Goal: Transaction & Acquisition: Purchase product/service

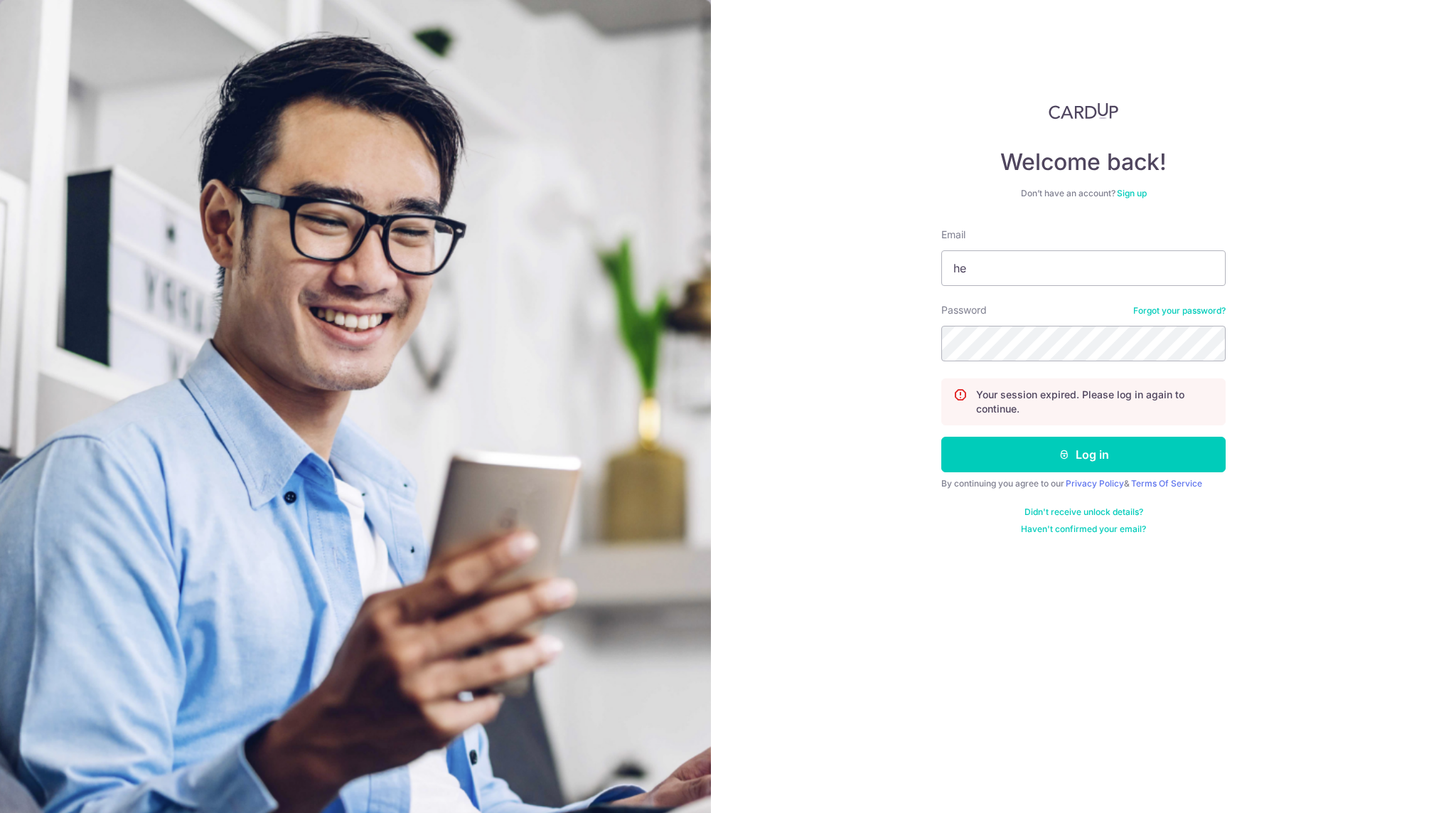
type input "h"
type input "kiat"
type input "[EMAIL_ADDRESS][DOMAIN_NAME]"
click at [986, 451] on button "Log in" at bounding box center [1083, 454] width 284 height 36
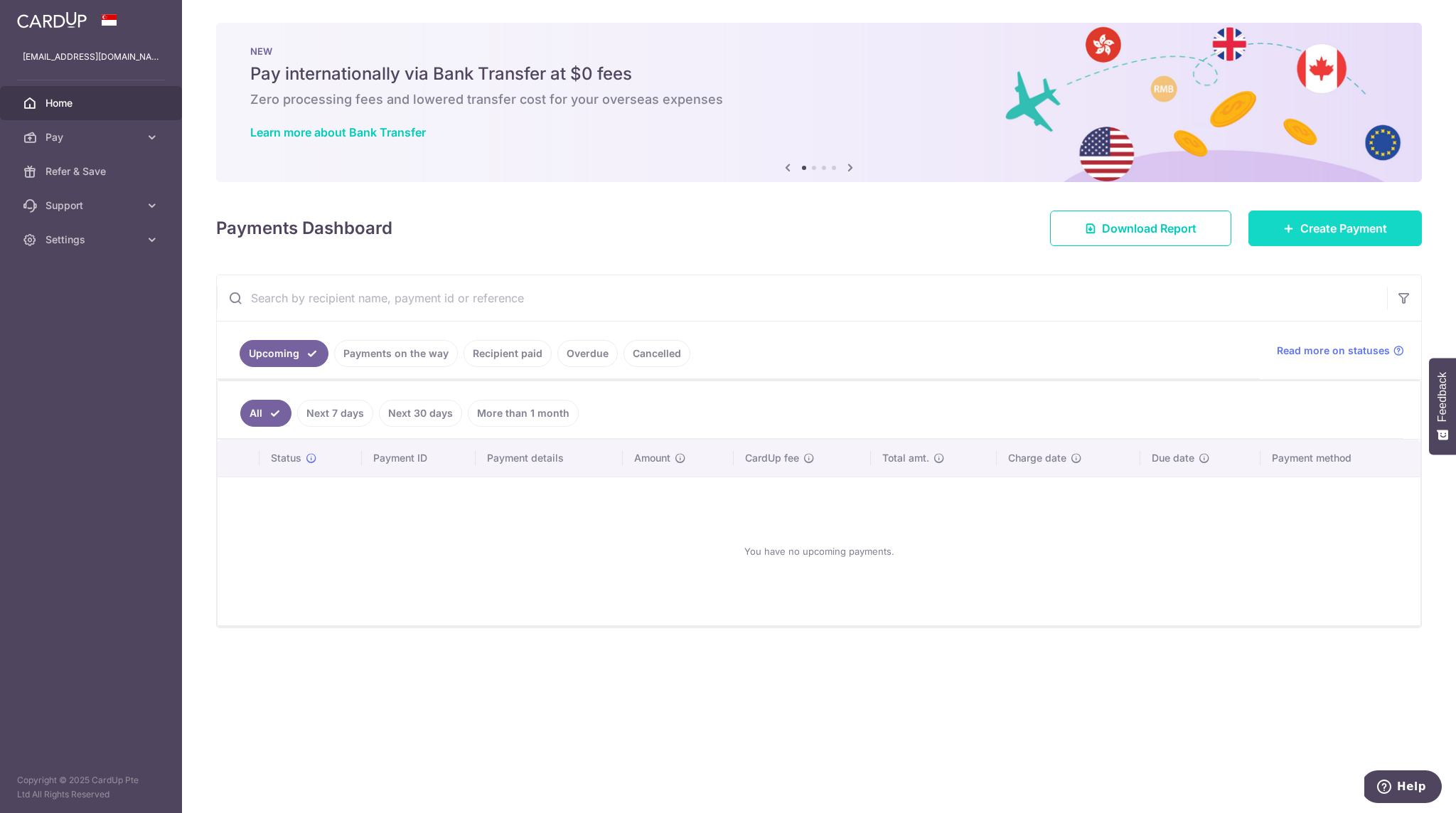
click at [1270, 236] on link "Create Payment" at bounding box center [1335, 228] width 174 height 36
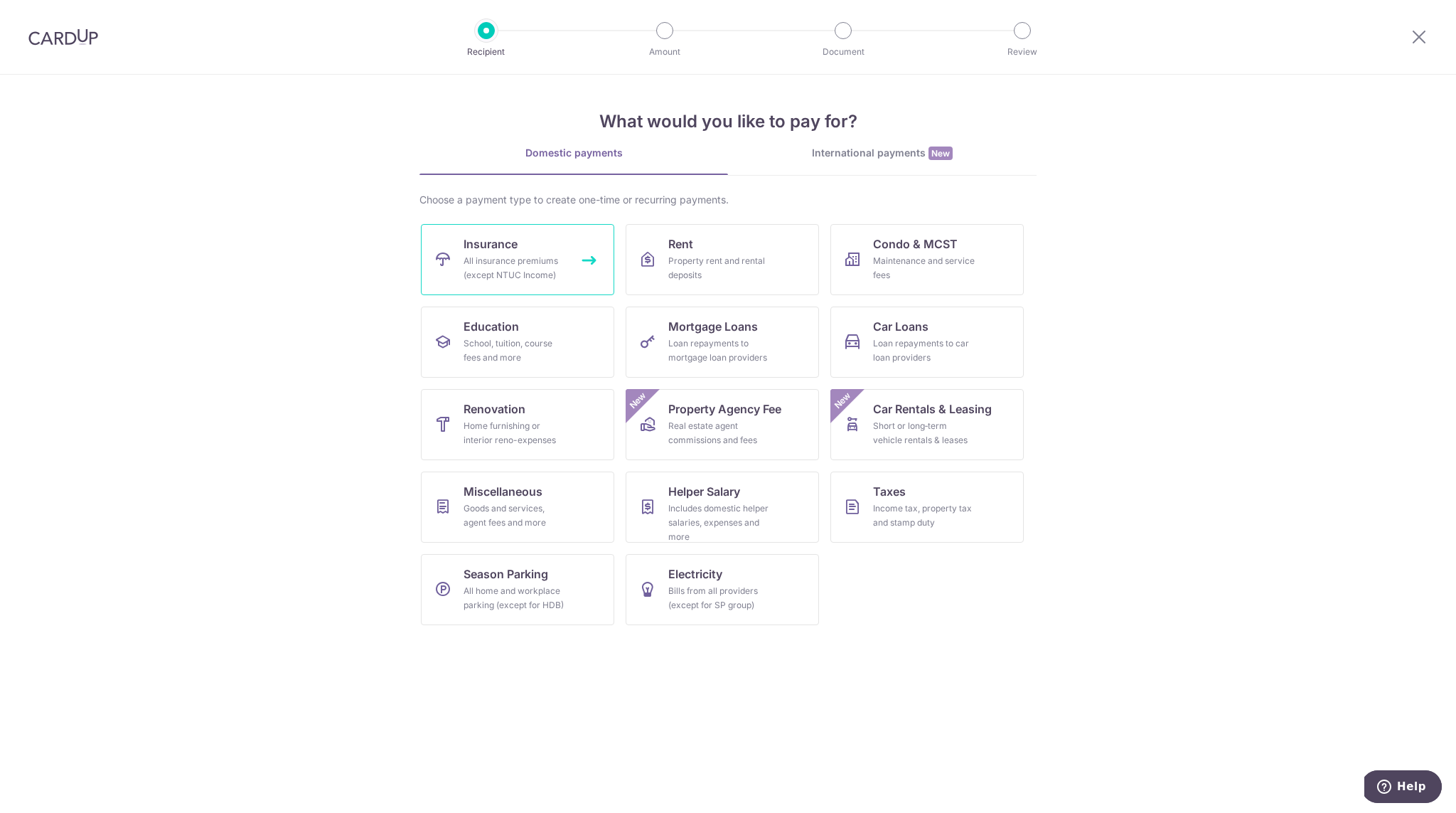
click at [519, 267] on div "All insurance premiums (except NTUC Income)" at bounding box center [515, 268] width 103 height 29
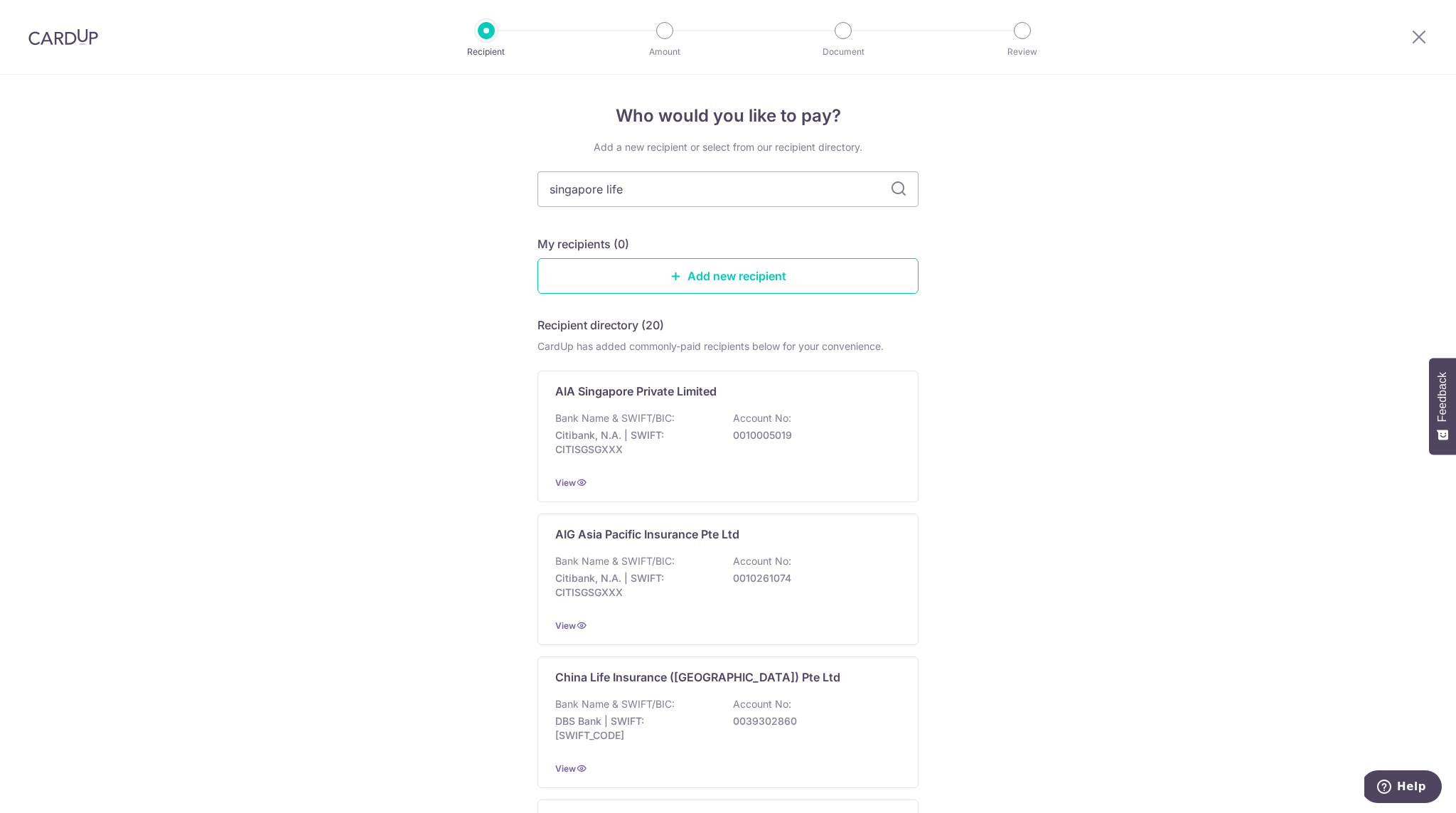
type input "singapore life"
click at [693, 423] on div "Bank Name & SWIFT/BIC: DBS Bank | SWIFT: DBSSSGSGXXX Account No: 0039585950" at bounding box center [728, 437] width 345 height 53
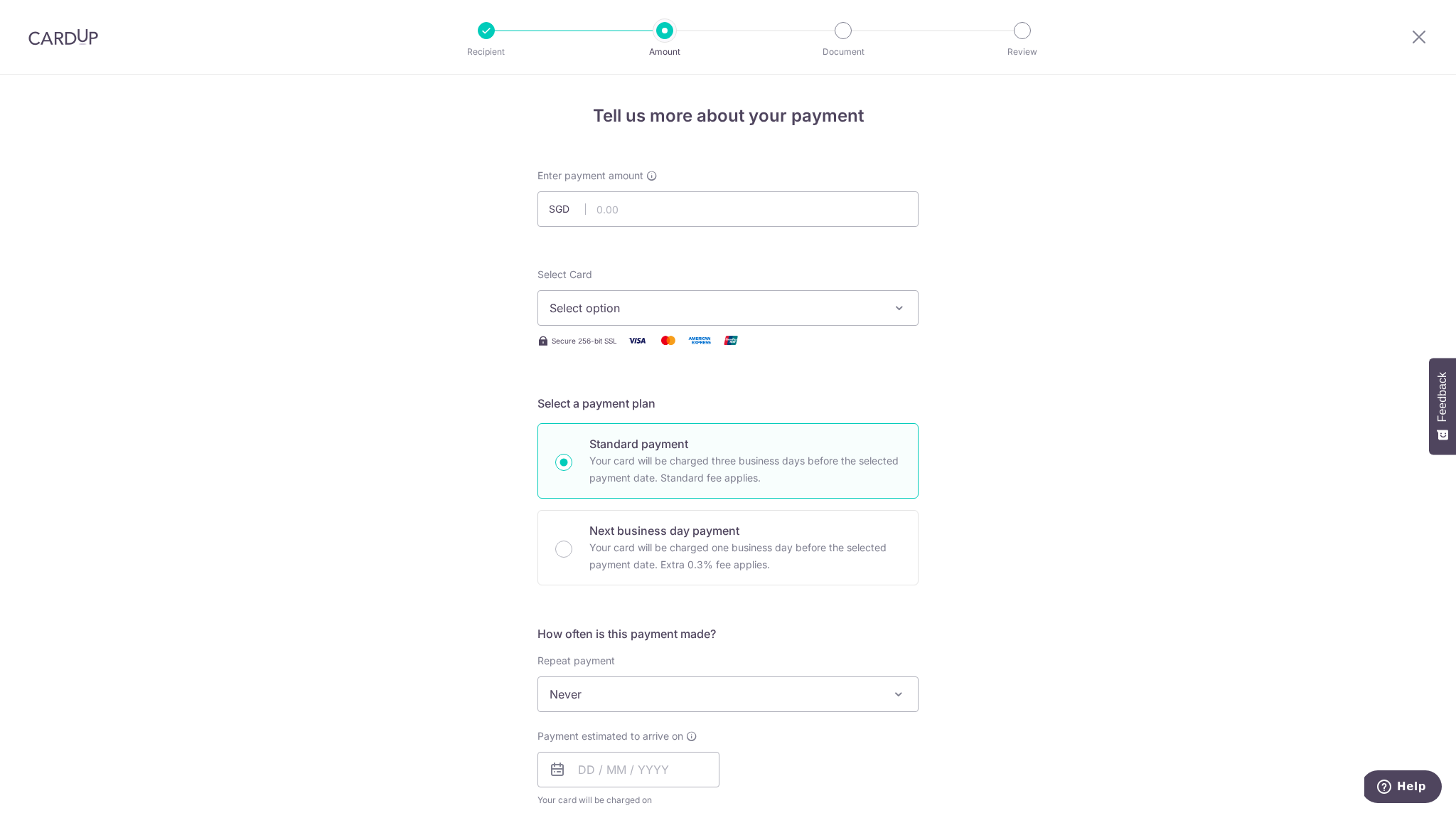
click at [650, 302] on span "Select option" at bounding box center [715, 308] width 331 height 17
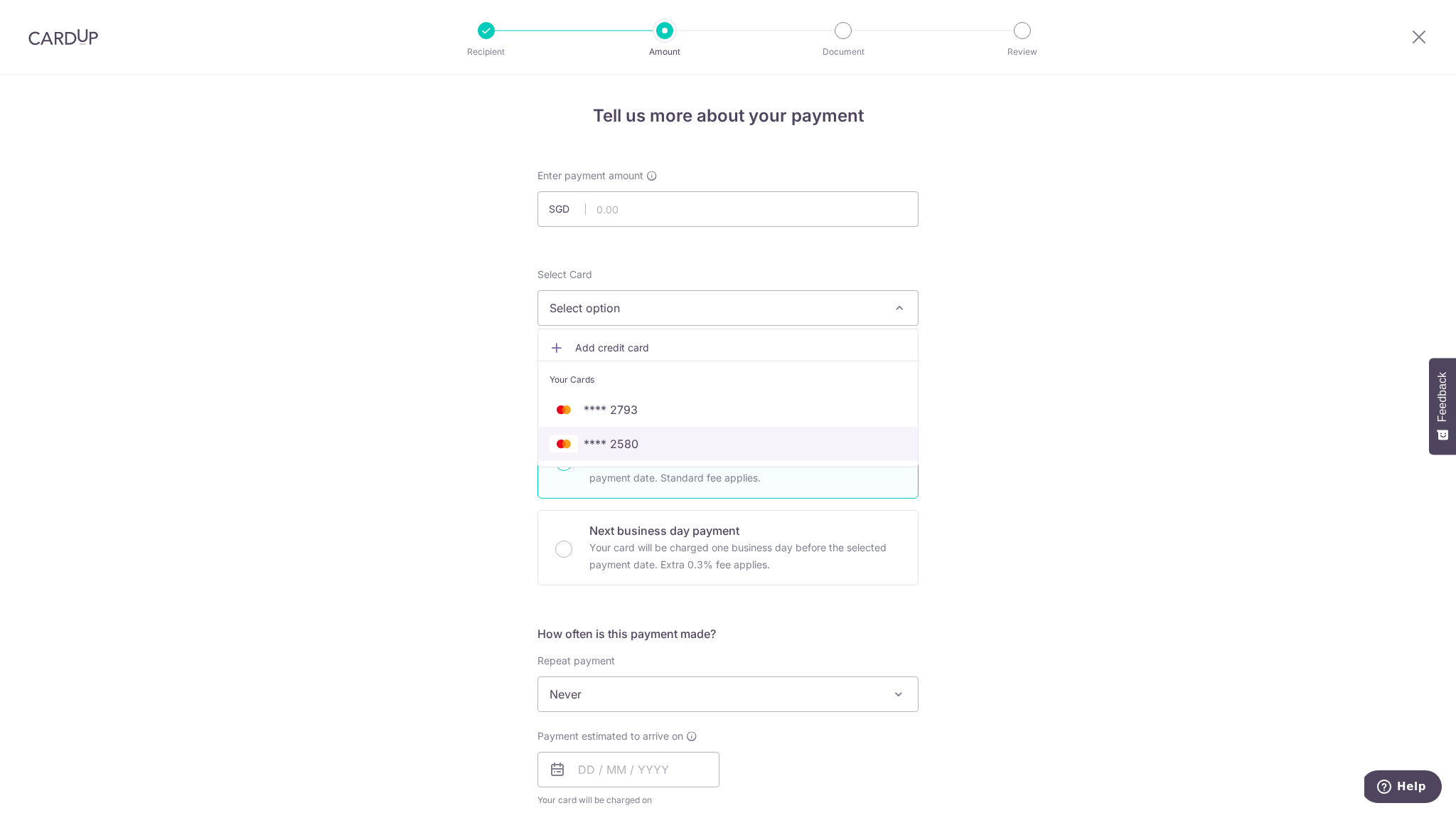
click at [651, 443] on span "**** 2580" at bounding box center [728, 443] width 356 height 17
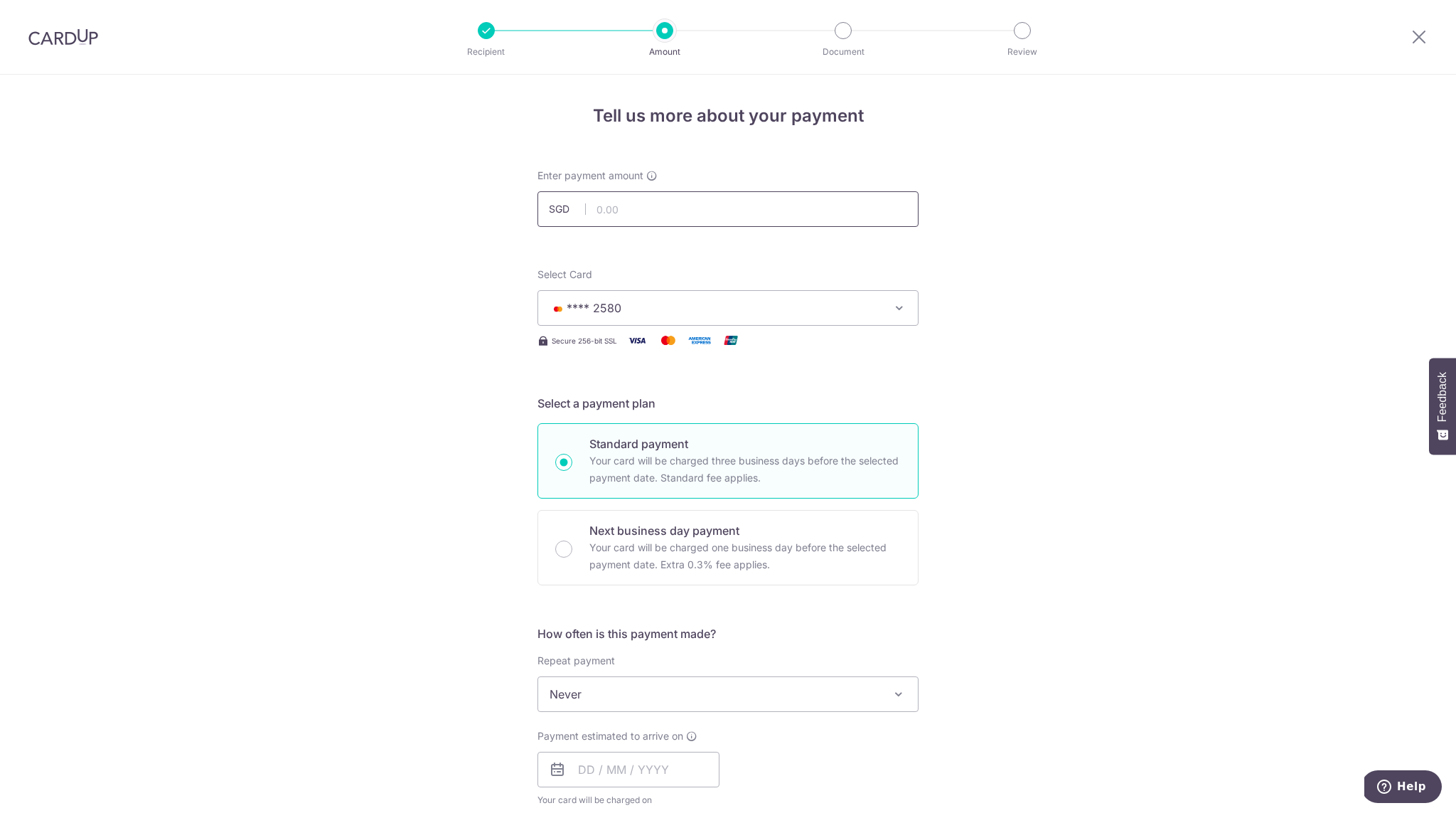
click at [680, 217] on input "text" at bounding box center [728, 209] width 381 height 36
click at [499, 377] on div "Tell us more about your payment Enter payment amount SGD 3221 Select Card **** …" at bounding box center [728, 717] width 1456 height 1286
type input "3,221.00"
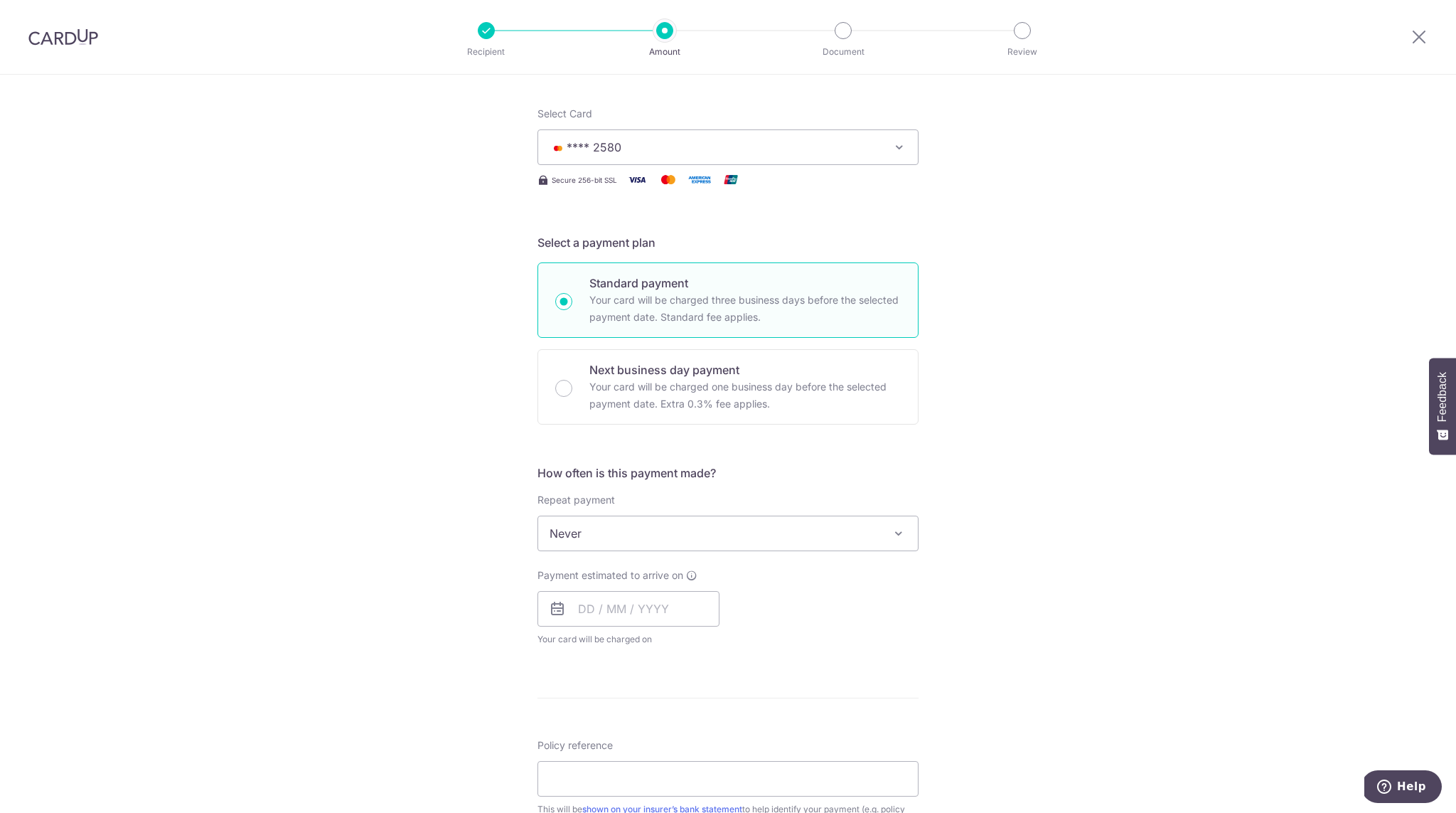
scroll to position [163, 0]
click at [692, 620] on input "text" at bounding box center [628, 606] width 182 height 36
click at [595, 731] on link "8" at bounding box center [595, 736] width 23 height 23
type input "[DATE]"
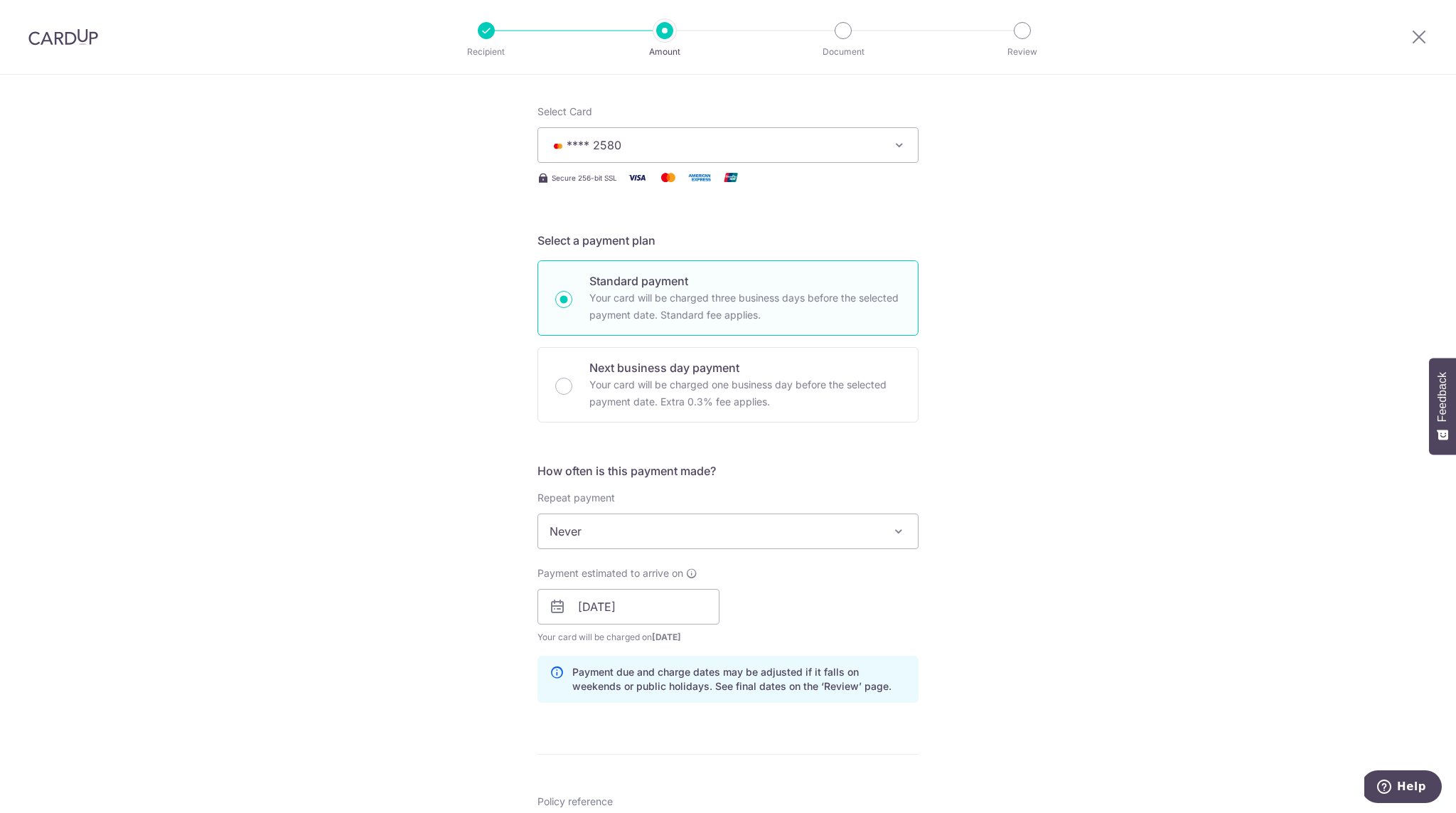
click at [485, 622] on div "Tell us more about your payment Enter payment amount SGD 3,221.00 3221.00 Selec…" at bounding box center [728, 584] width 1456 height 1344
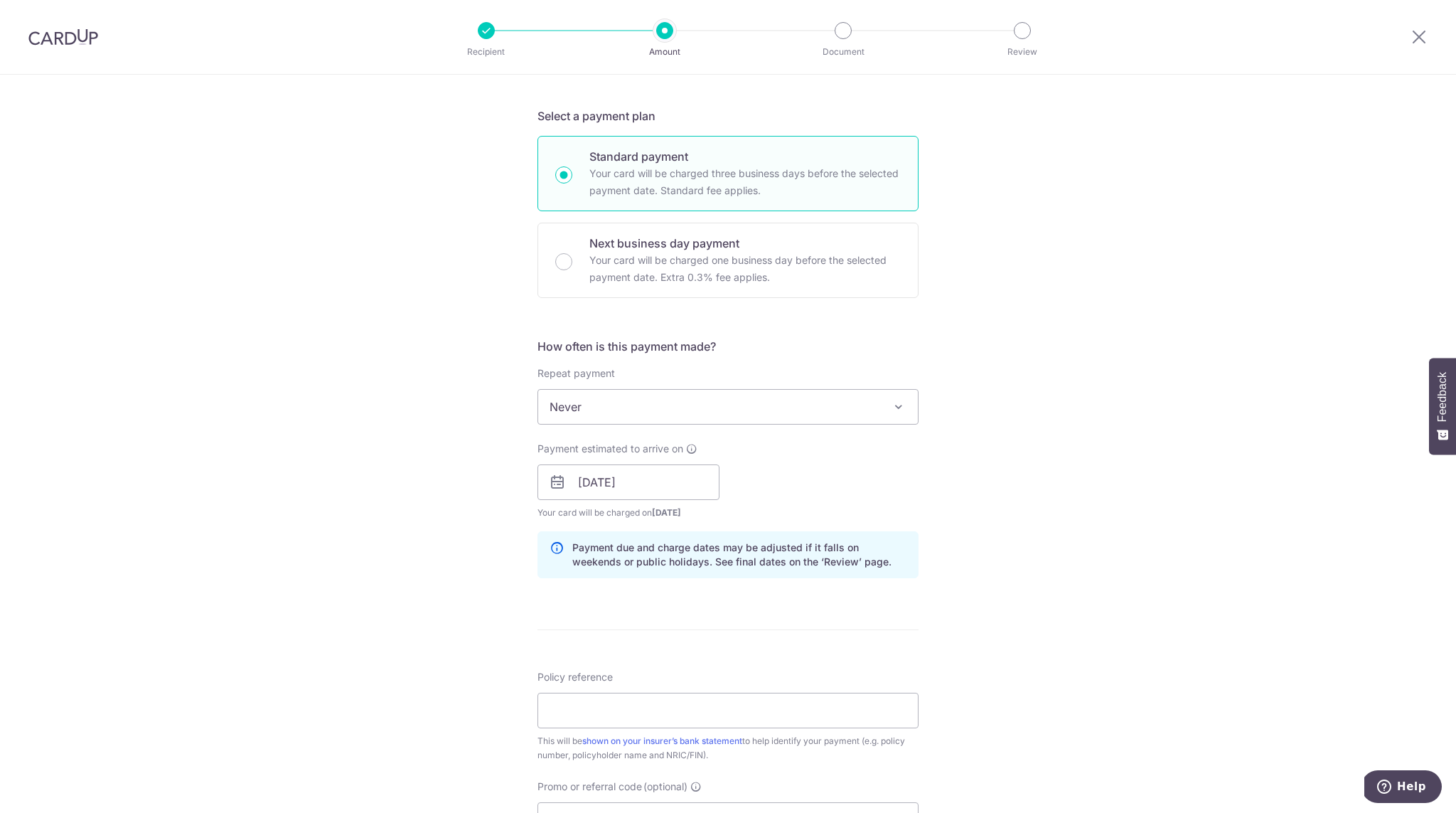
scroll to position [291, 0]
click at [590, 487] on input "[DATE]" at bounding box center [628, 477] width 182 height 36
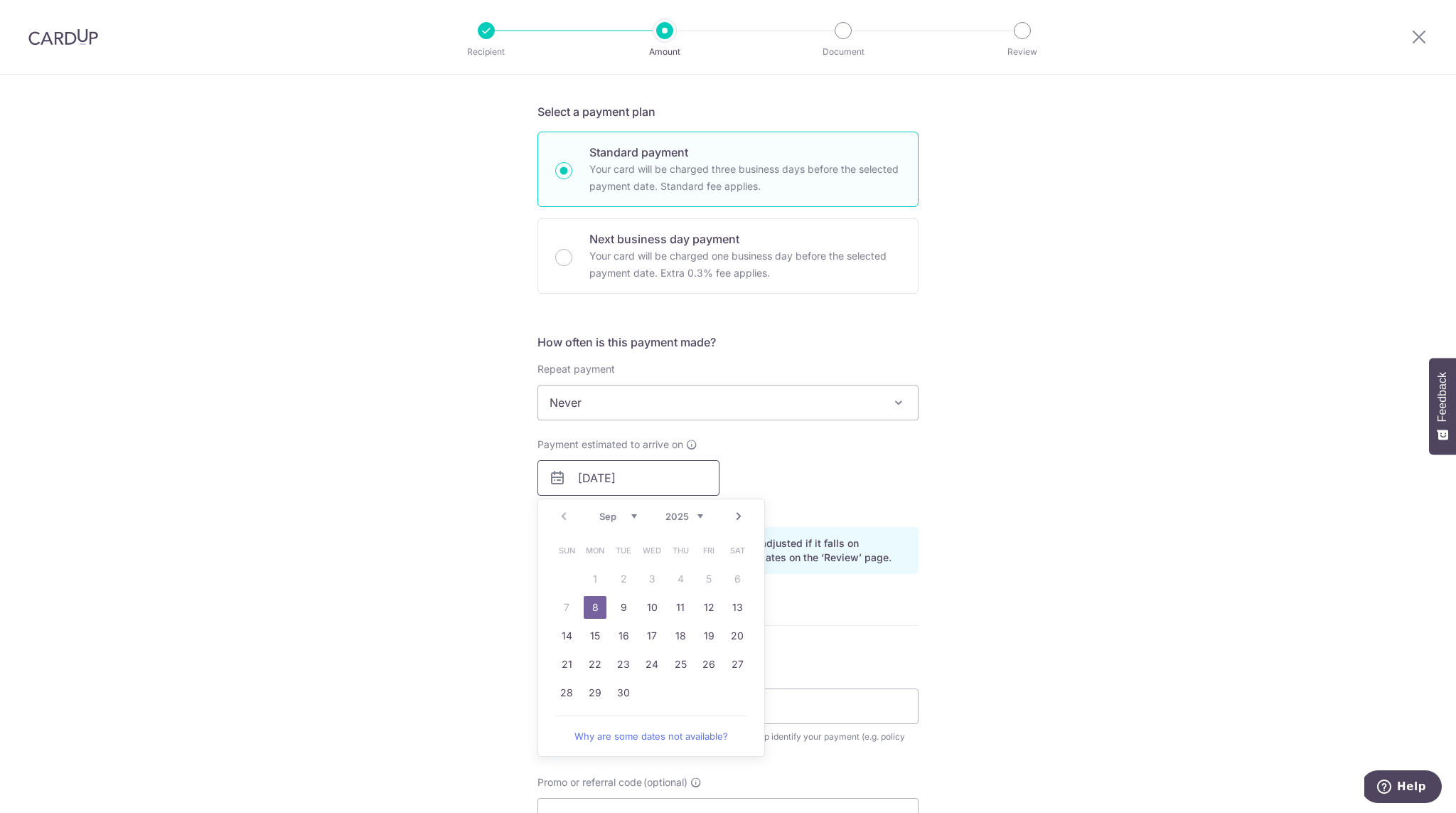
click at [590, 487] on input "[DATE]" at bounding box center [628, 477] width 182 height 36
click at [497, 564] on div "Tell us more about your payment Enter payment amount SGD 3,221.00 3221.00 Selec…" at bounding box center [728, 456] width 1456 height 1344
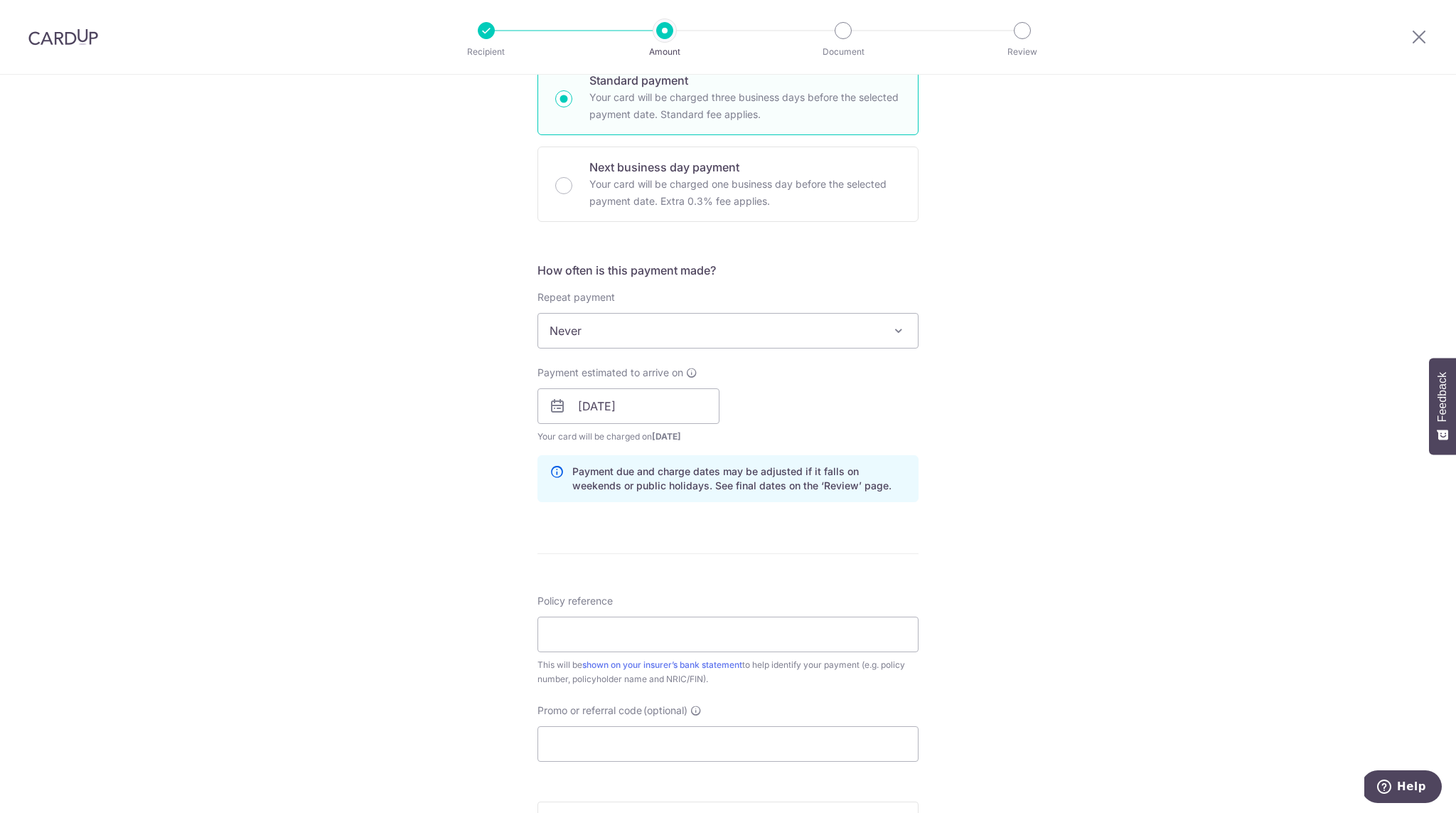
scroll to position [413, 0]
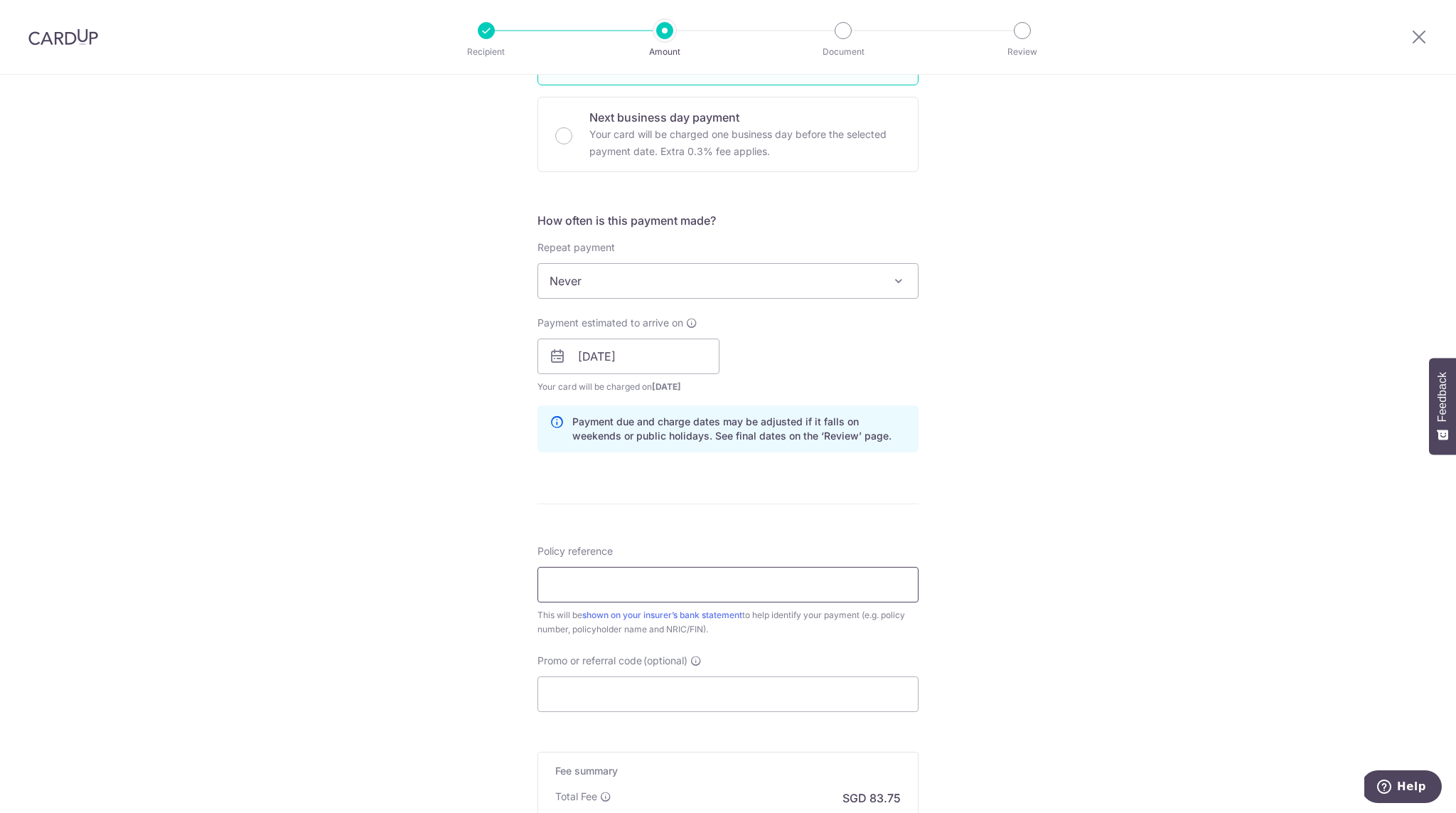
click at [554, 584] on input "Policy reference" at bounding box center [728, 584] width 381 height 36
click at [681, 579] on input "Policy reference" at bounding box center [728, 584] width 381 height 36
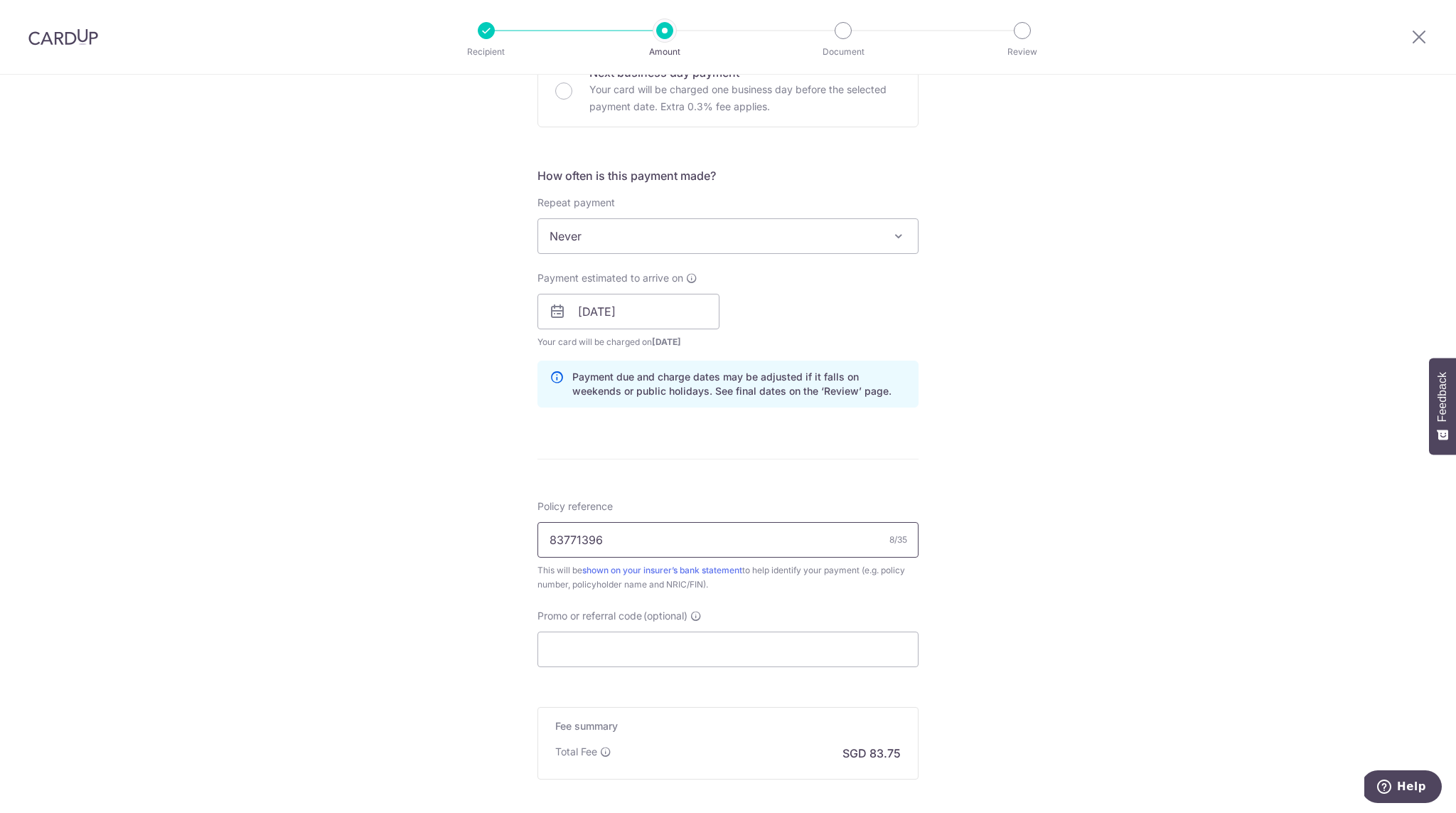
scroll to position [463, 0]
type input "83771396"
click at [655, 634] on input "Promo or referral code (optional)" at bounding box center [728, 643] width 381 height 36
paste input "OCBC90N155"
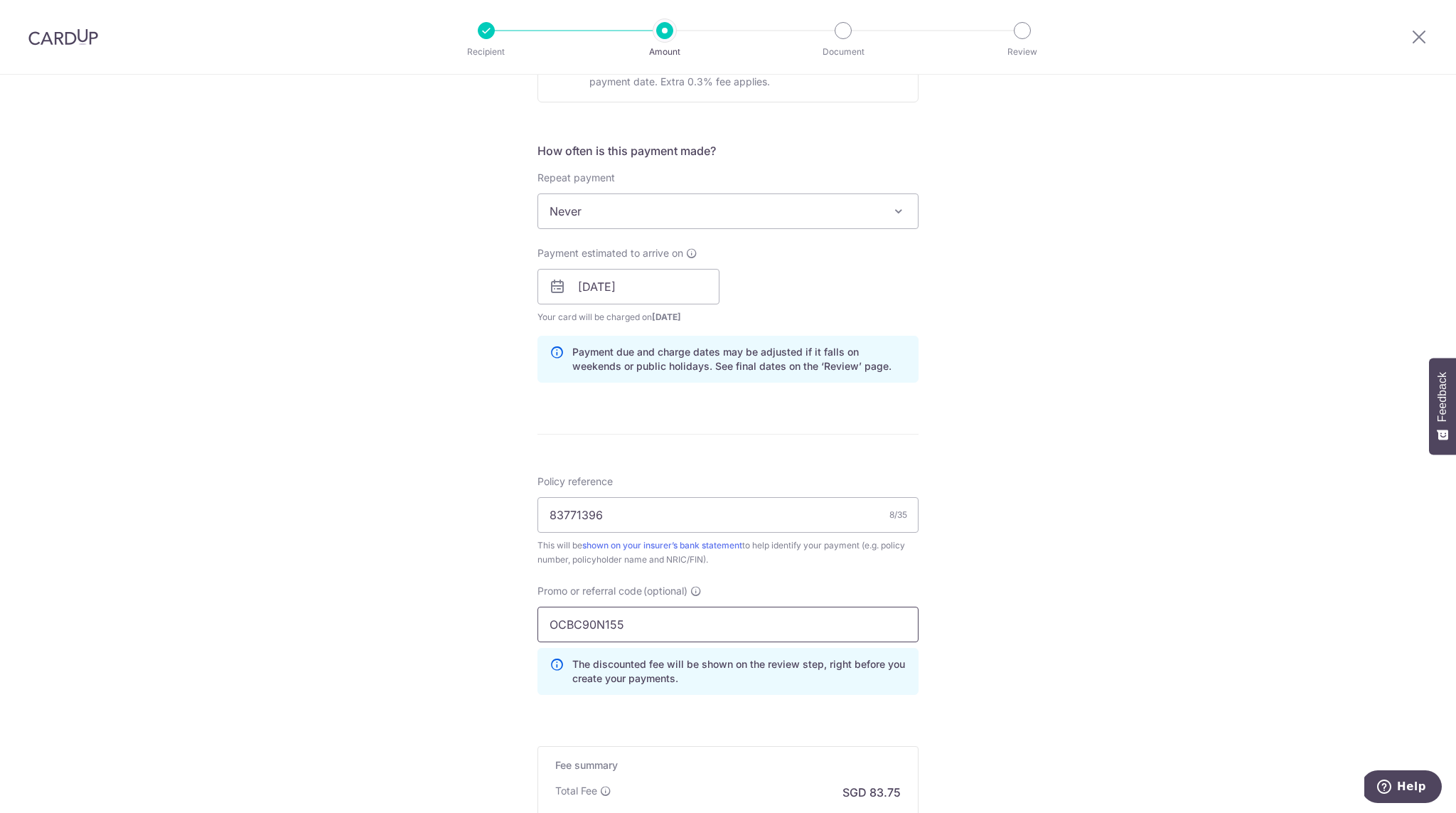
type input "OCBC90N155"
click at [1012, 550] on div "Tell us more about your payment Enter payment amount SGD 3,221.00 3221.00 Selec…" at bounding box center [728, 296] width 1456 height 1409
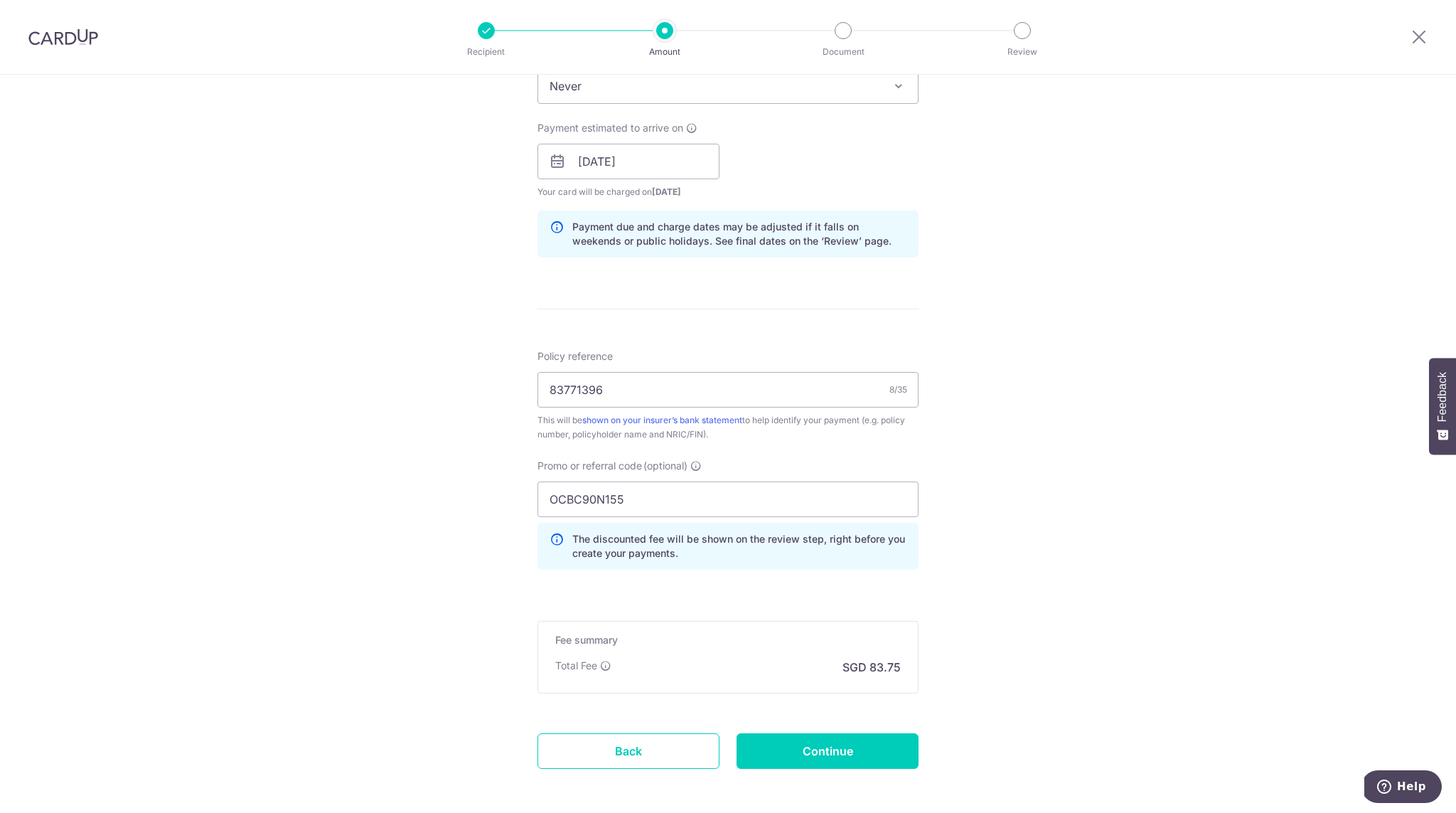
scroll to position [664, 0]
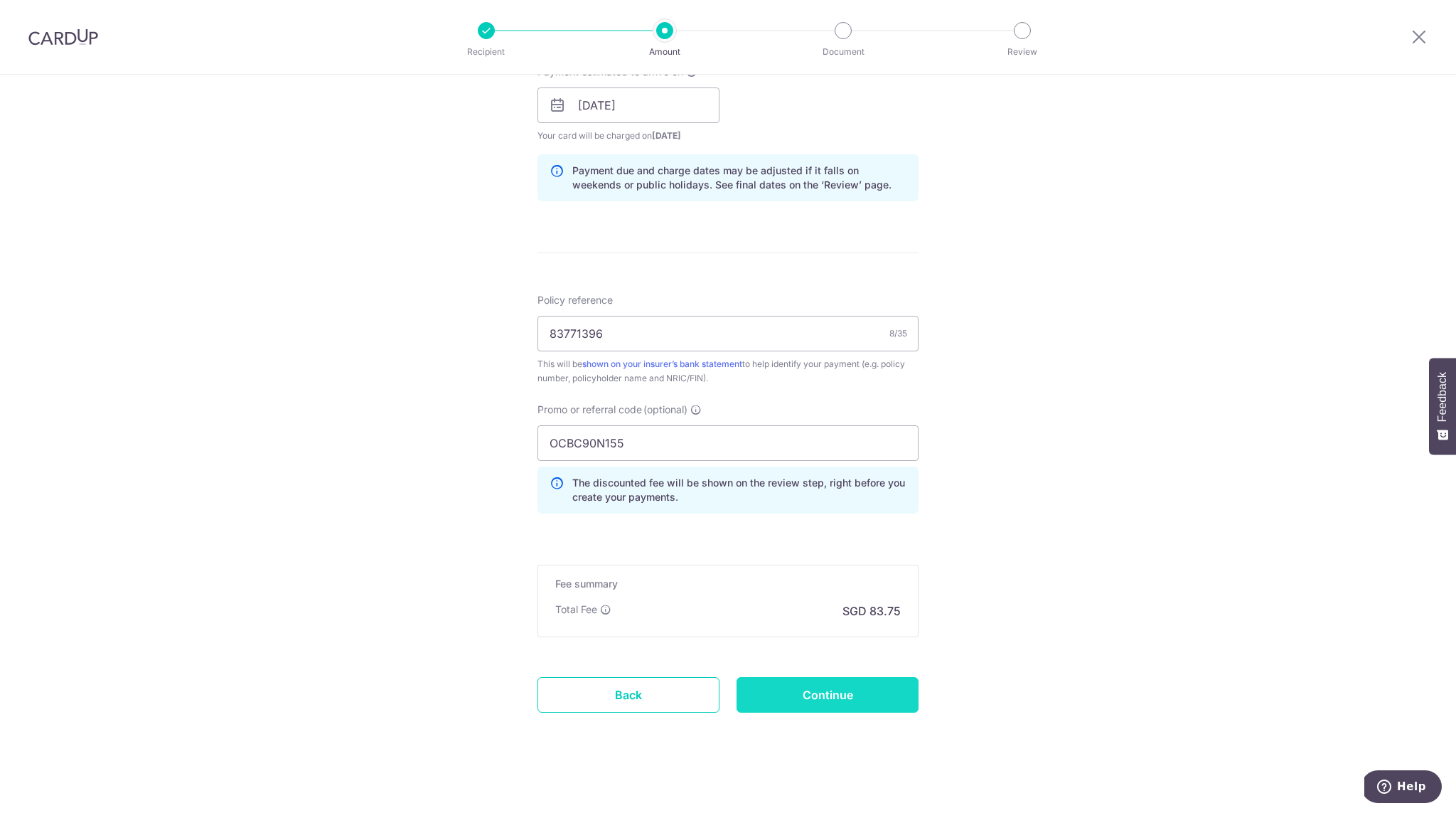
click at [788, 697] on input "Continue" at bounding box center [827, 694] width 182 height 36
type input "Create Schedule"
click at [791, 635] on div "Fee summary Base fee Extend fee Next-day fee Total Fee SGD 83.75" at bounding box center [728, 600] width 381 height 72
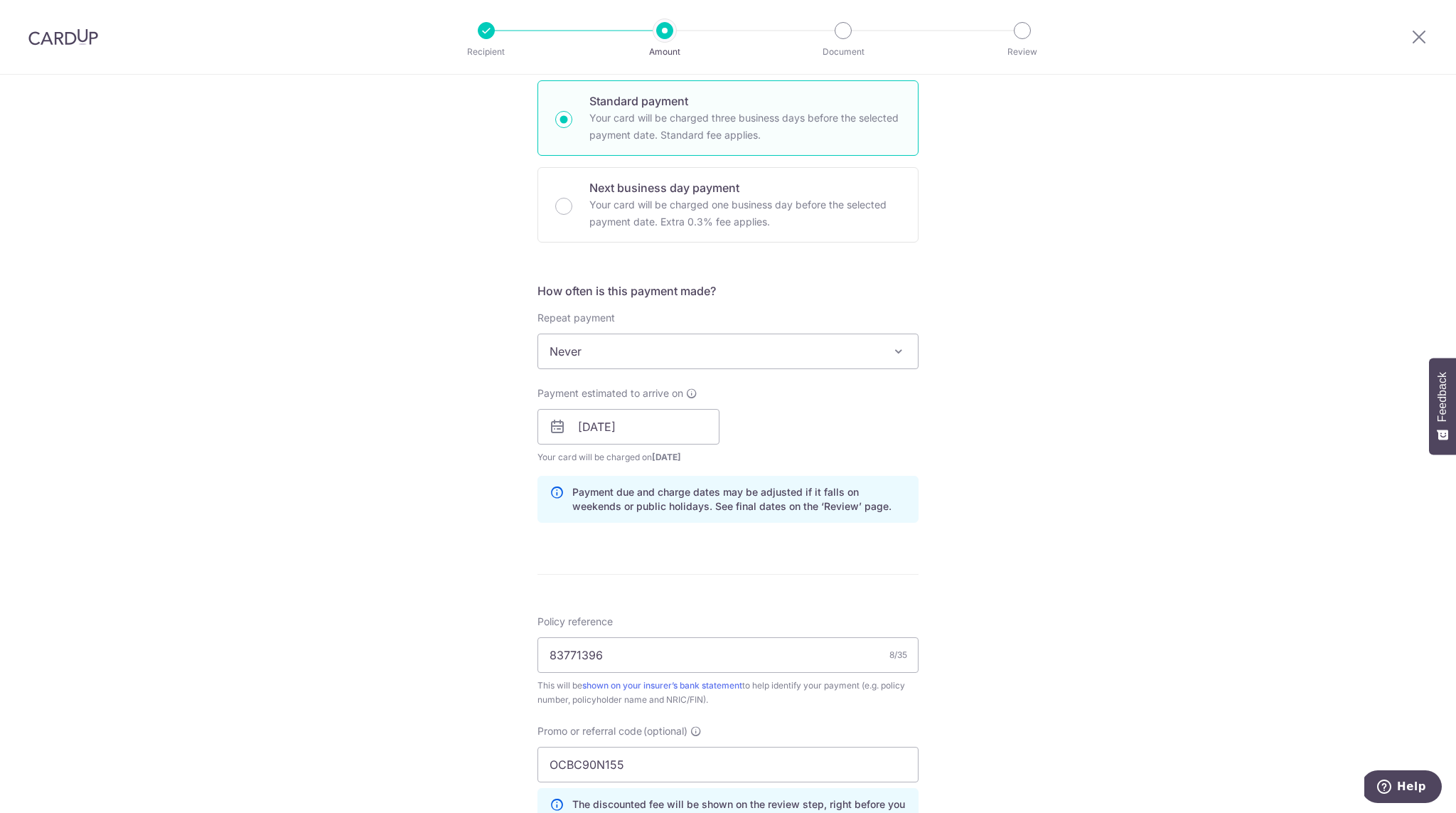
scroll to position [243, 0]
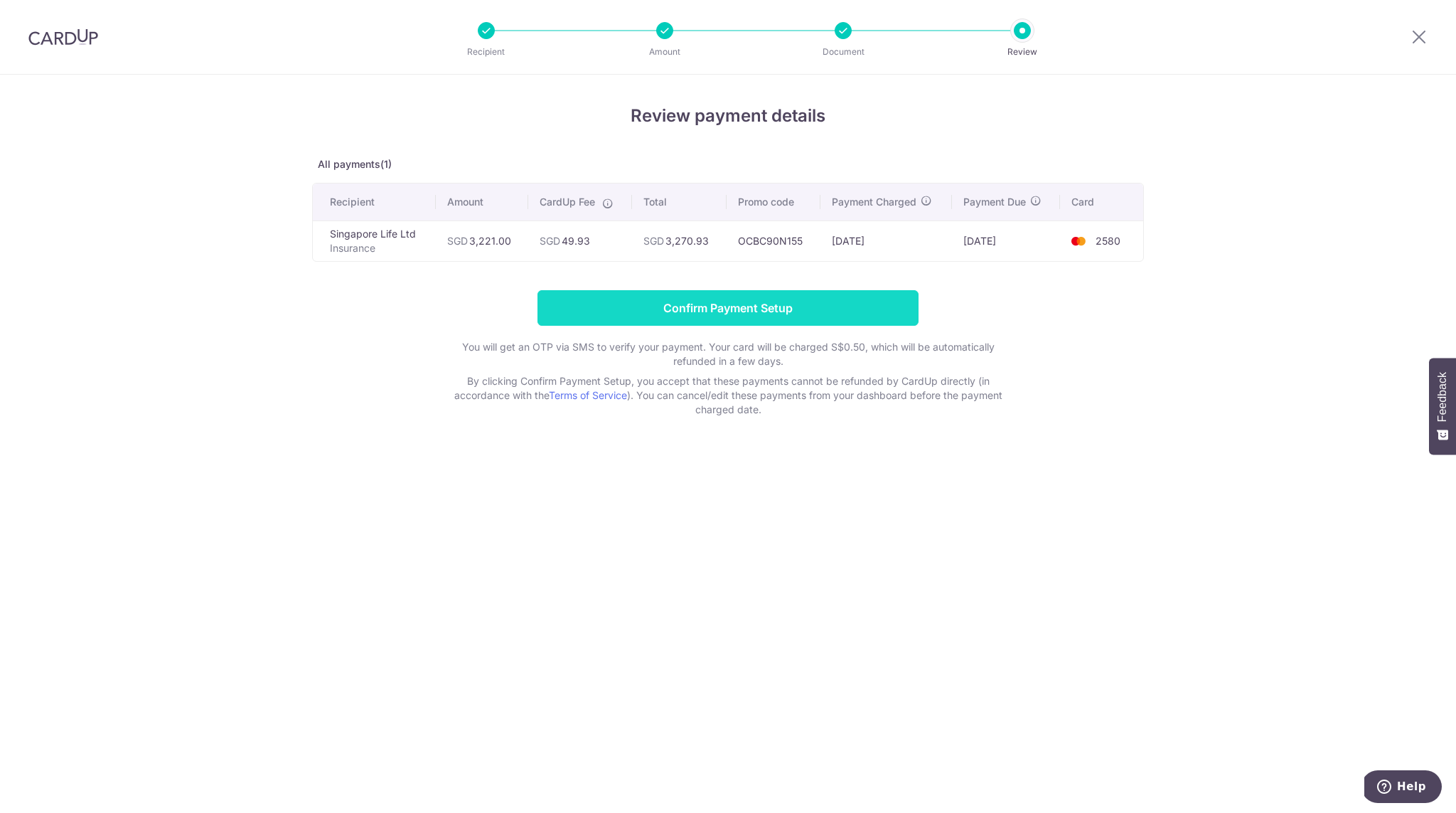
click at [690, 303] on input "Confirm Payment Setup" at bounding box center [728, 308] width 381 height 36
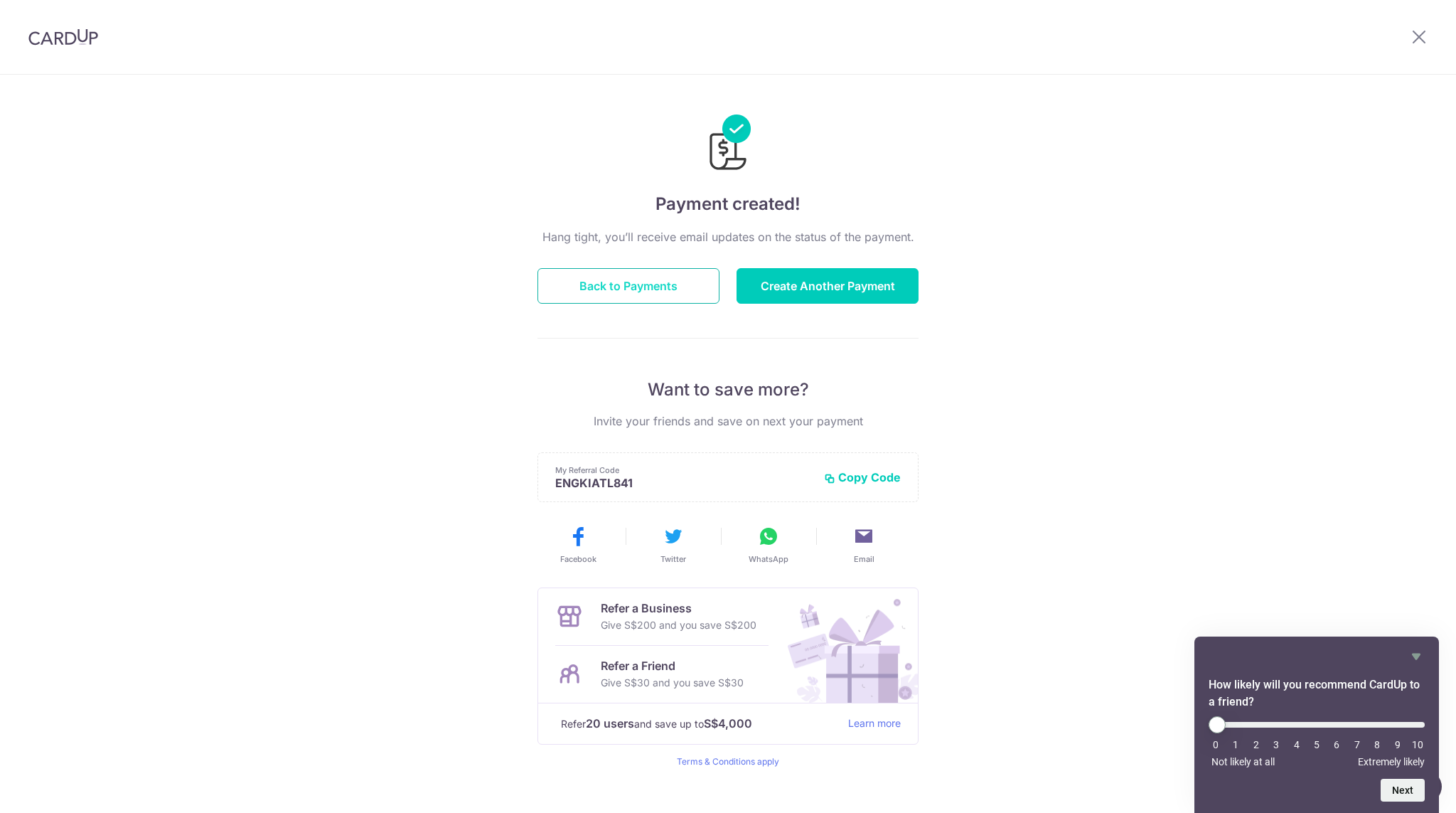
click at [573, 290] on button "Back to Payments" at bounding box center [628, 285] width 182 height 36
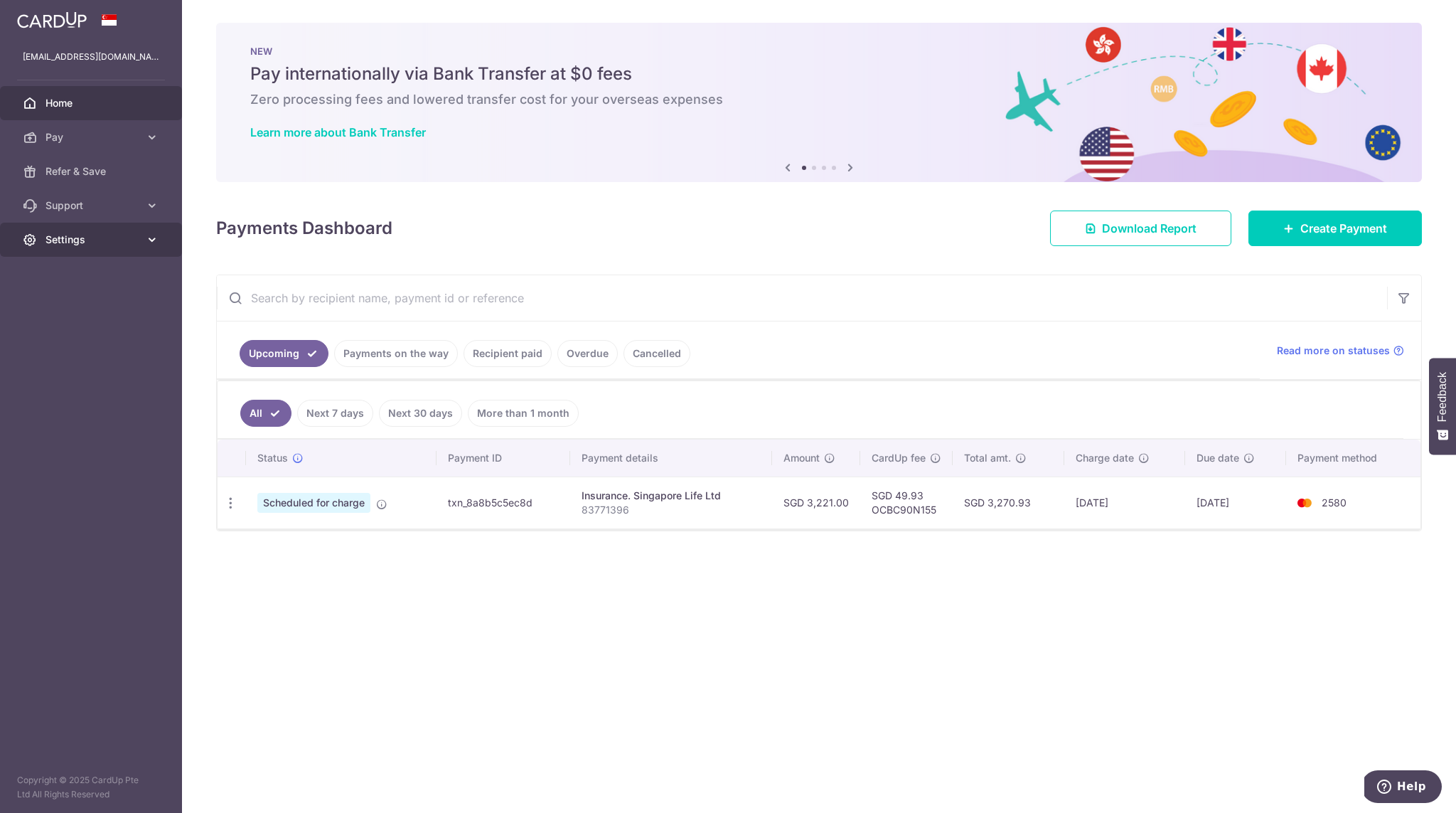
click at [126, 235] on span "Settings" at bounding box center [92, 239] width 94 height 14
click at [119, 204] on span "Support" at bounding box center [92, 205] width 94 height 14
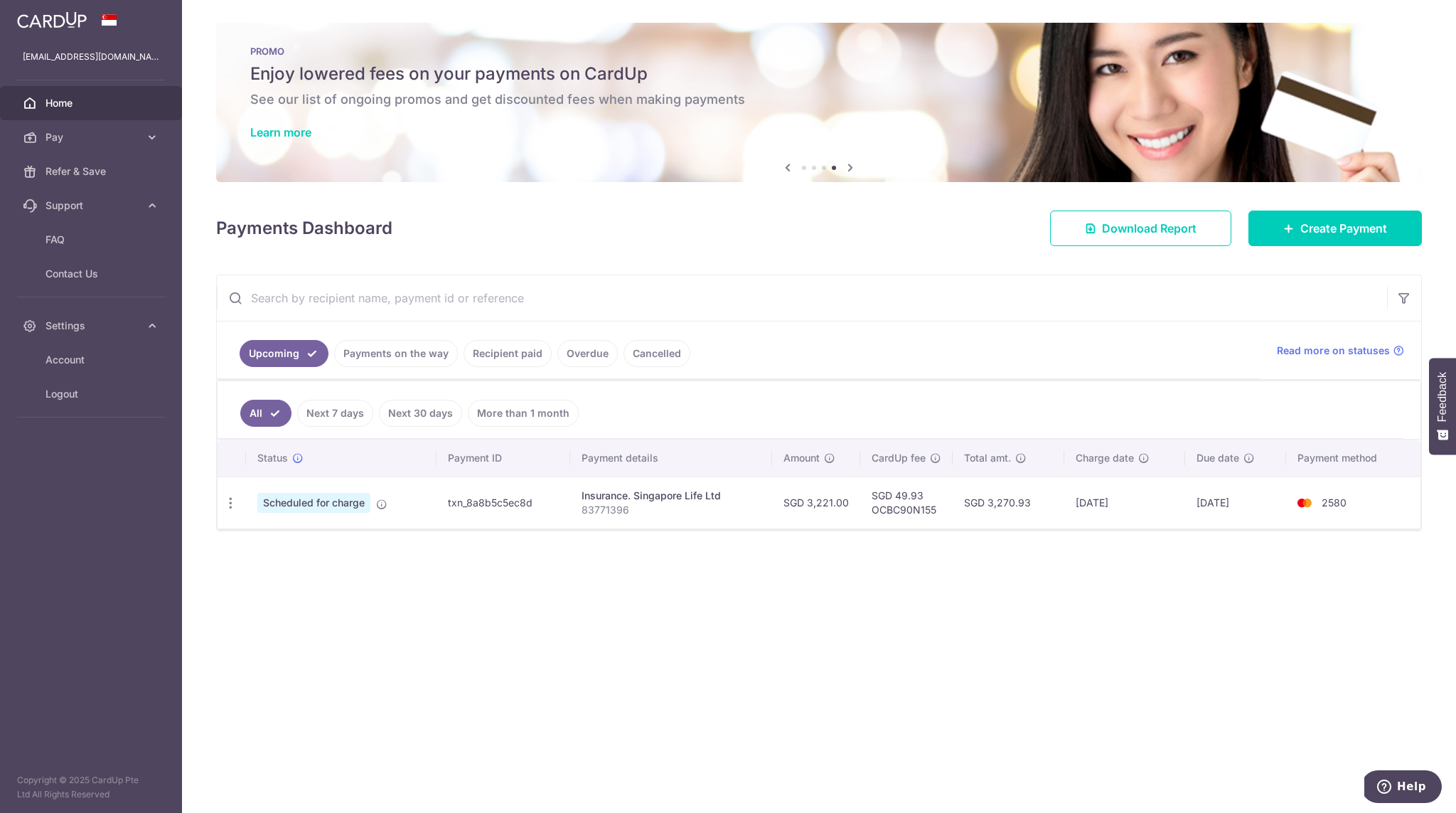
click at [455, 562] on div "× Pause Schedule Pause all future payments in this series Pause just this one p…" at bounding box center [818, 406] width 1273 height 813
click at [83, 171] on span "Refer & Save" at bounding box center [92, 171] width 94 height 14
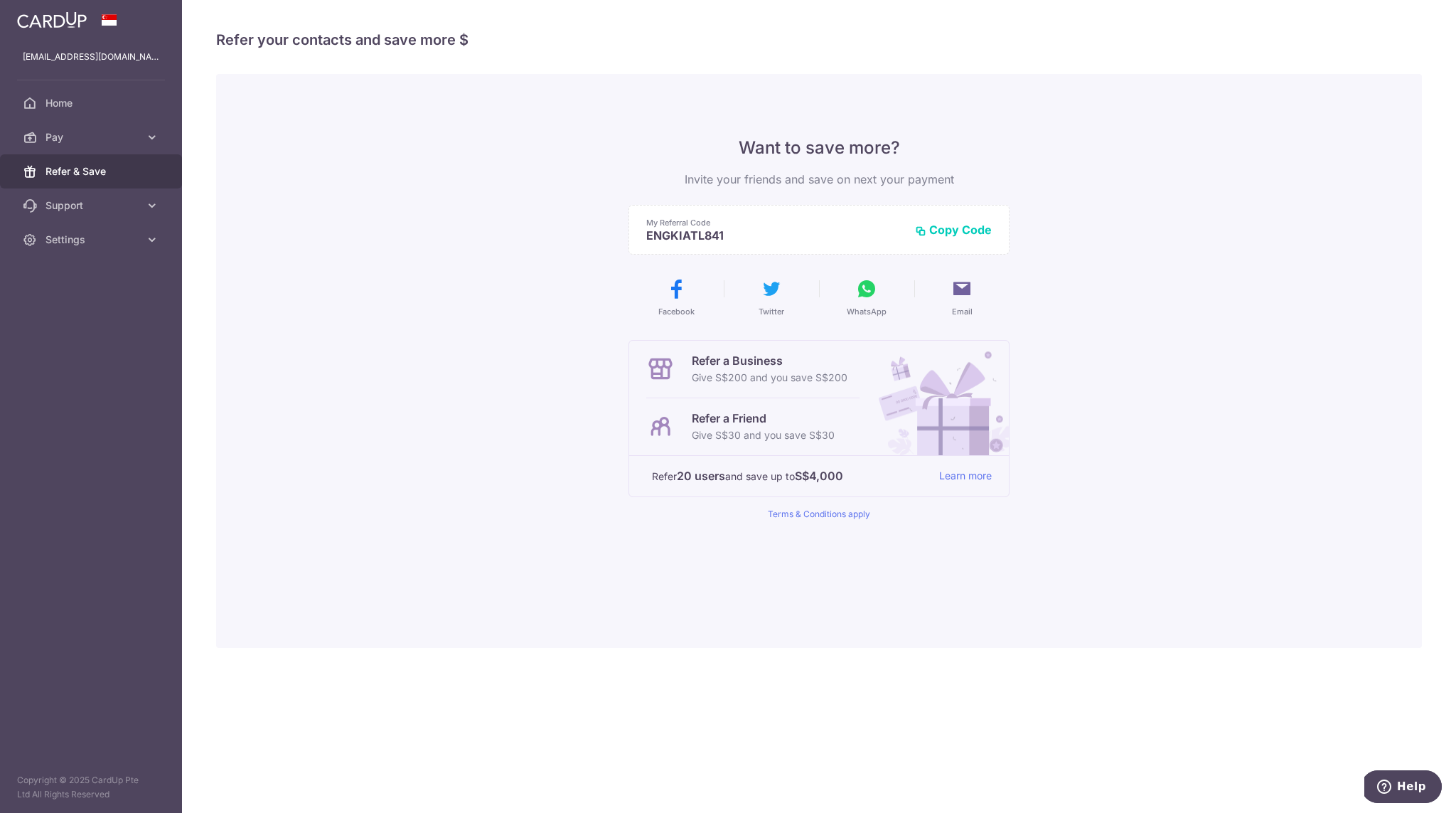
click at [941, 232] on button "Copy Code" at bounding box center [953, 230] width 76 height 14
click at [793, 429] on p "Give S$30 and you save S$30" at bounding box center [763, 436] width 143 height 17
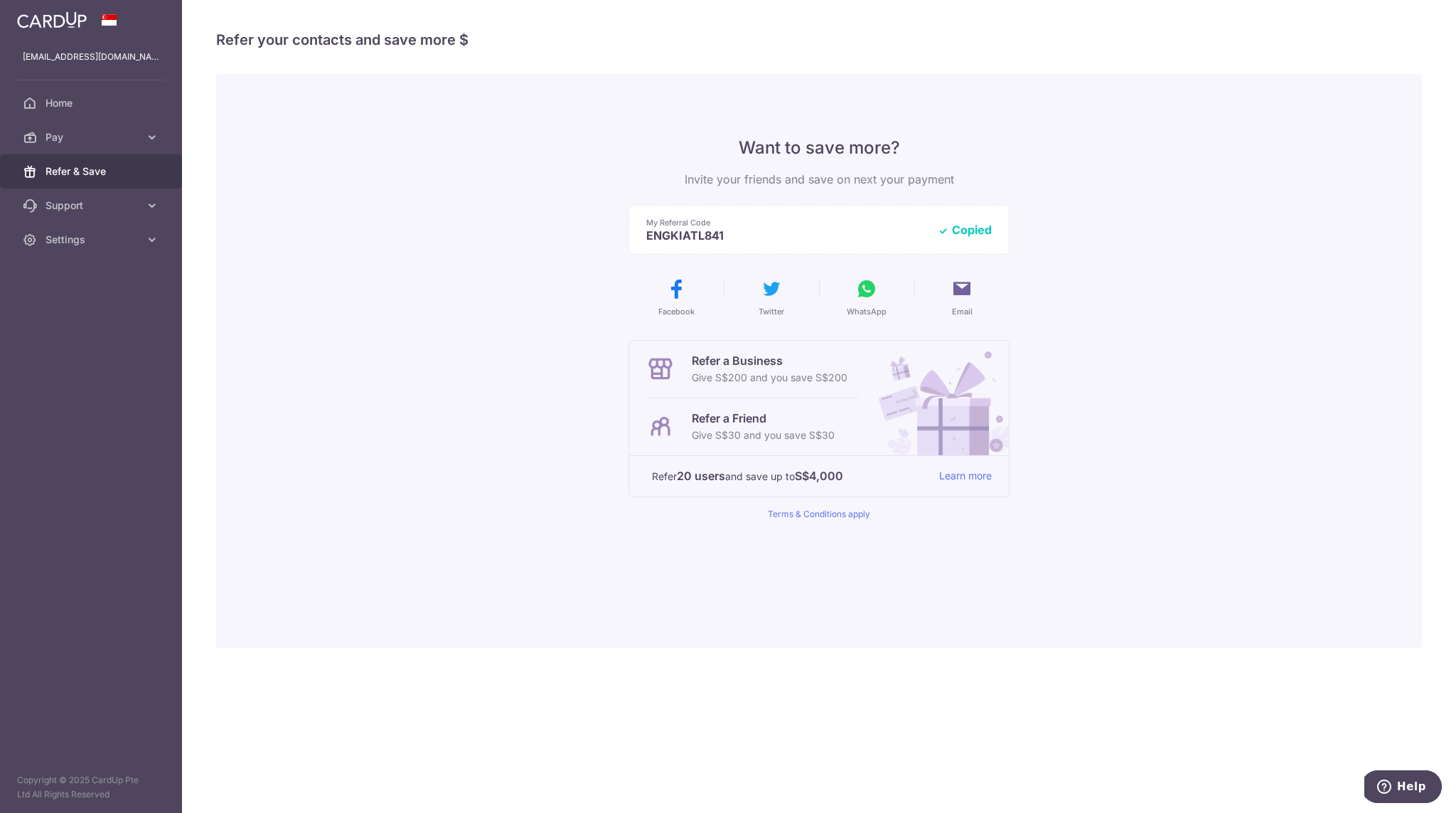
drag, startPoint x: 424, startPoint y: 170, endPoint x: 394, endPoint y: 168, distance: 30.1
click at [422, 170] on div "Want to save more? Invite your friends and save on next your payment My Referra…" at bounding box center [819, 361] width 1206 height 574
click at [103, 97] on span "Home" at bounding box center [92, 103] width 94 height 14
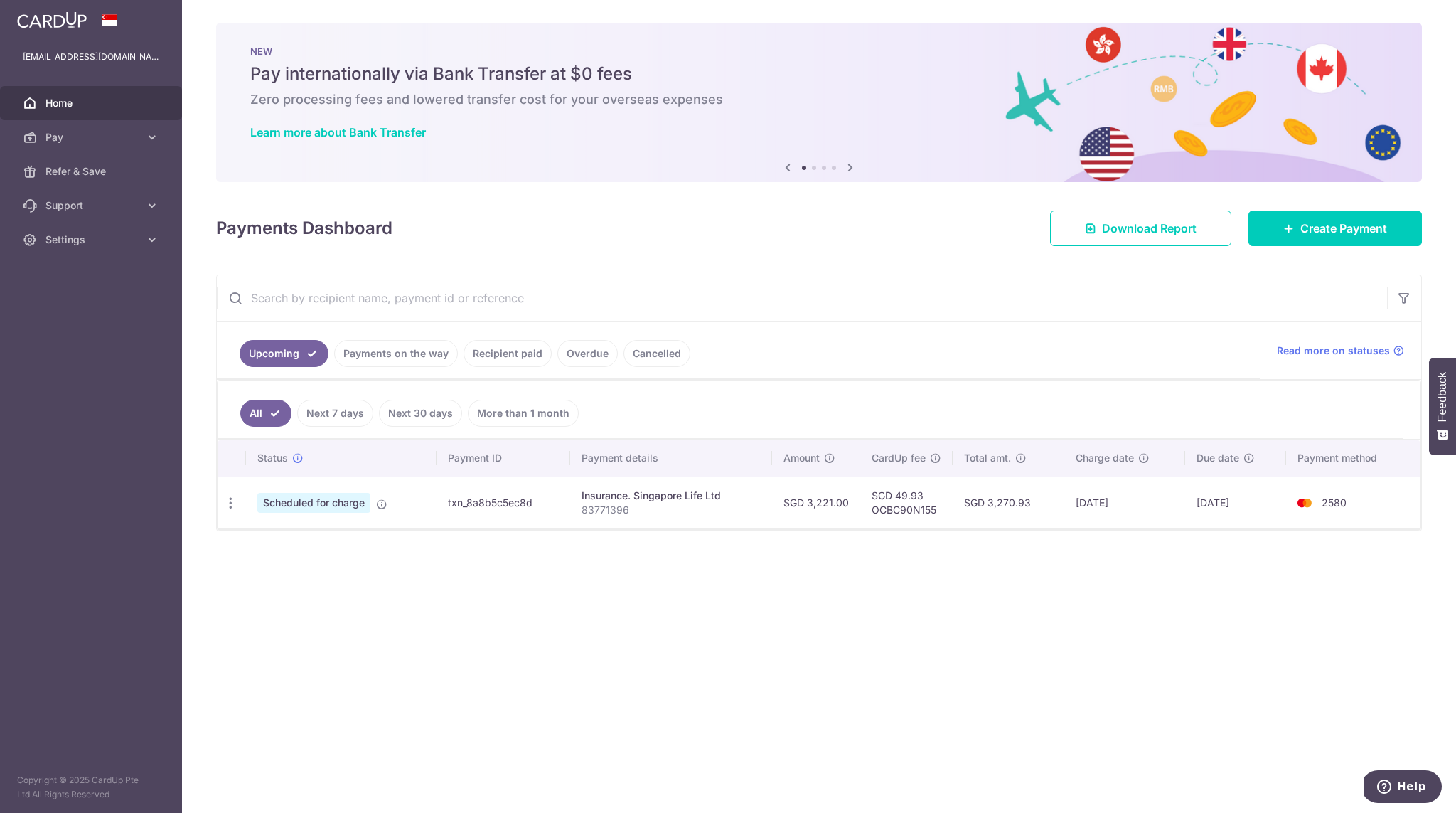
click at [1147, 407] on ul "All Next 7 days Next 30 days More than 1 month" at bounding box center [810, 410] width 1186 height 57
